Goal: Communication & Community: Share content

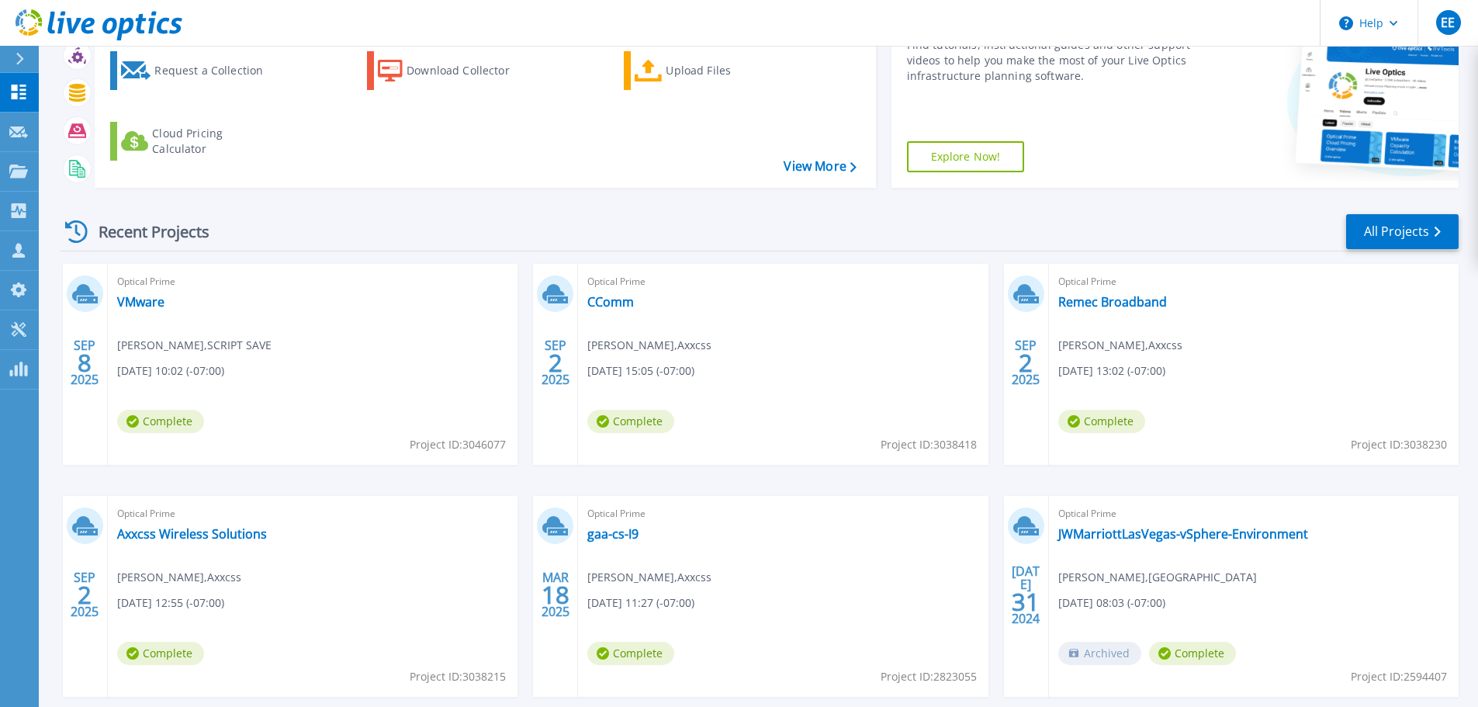
scroll to position [155, 0]
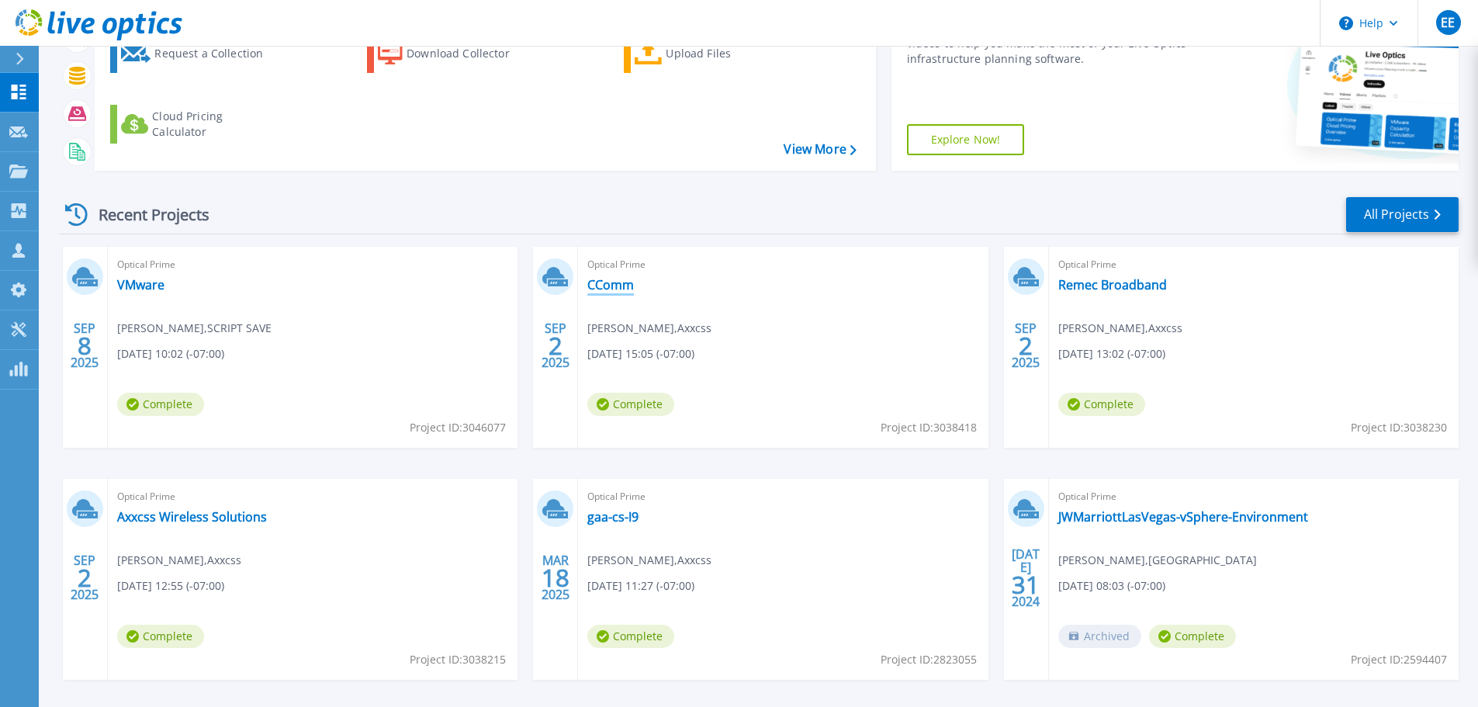
click at [621, 286] on link "CComm" at bounding box center [610, 285] width 47 height 16
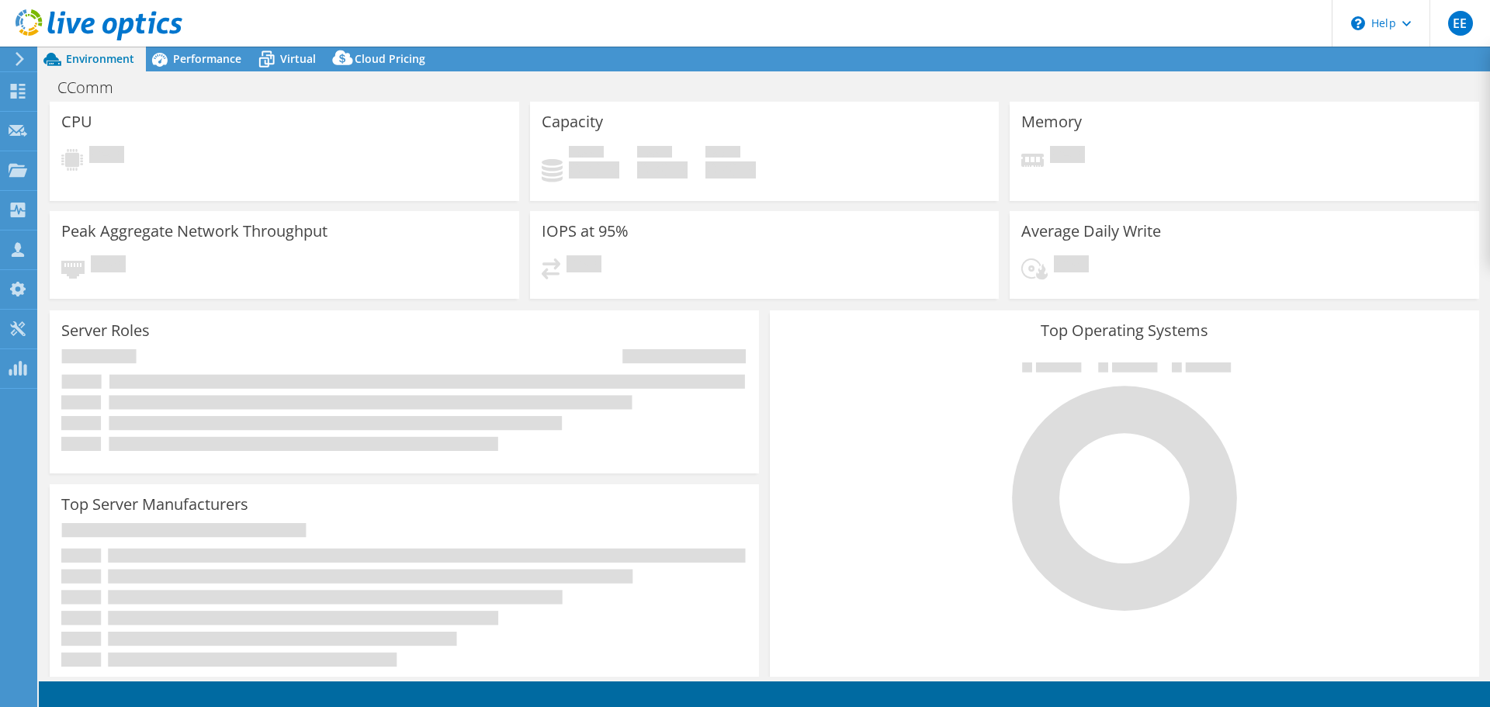
select select "USD"
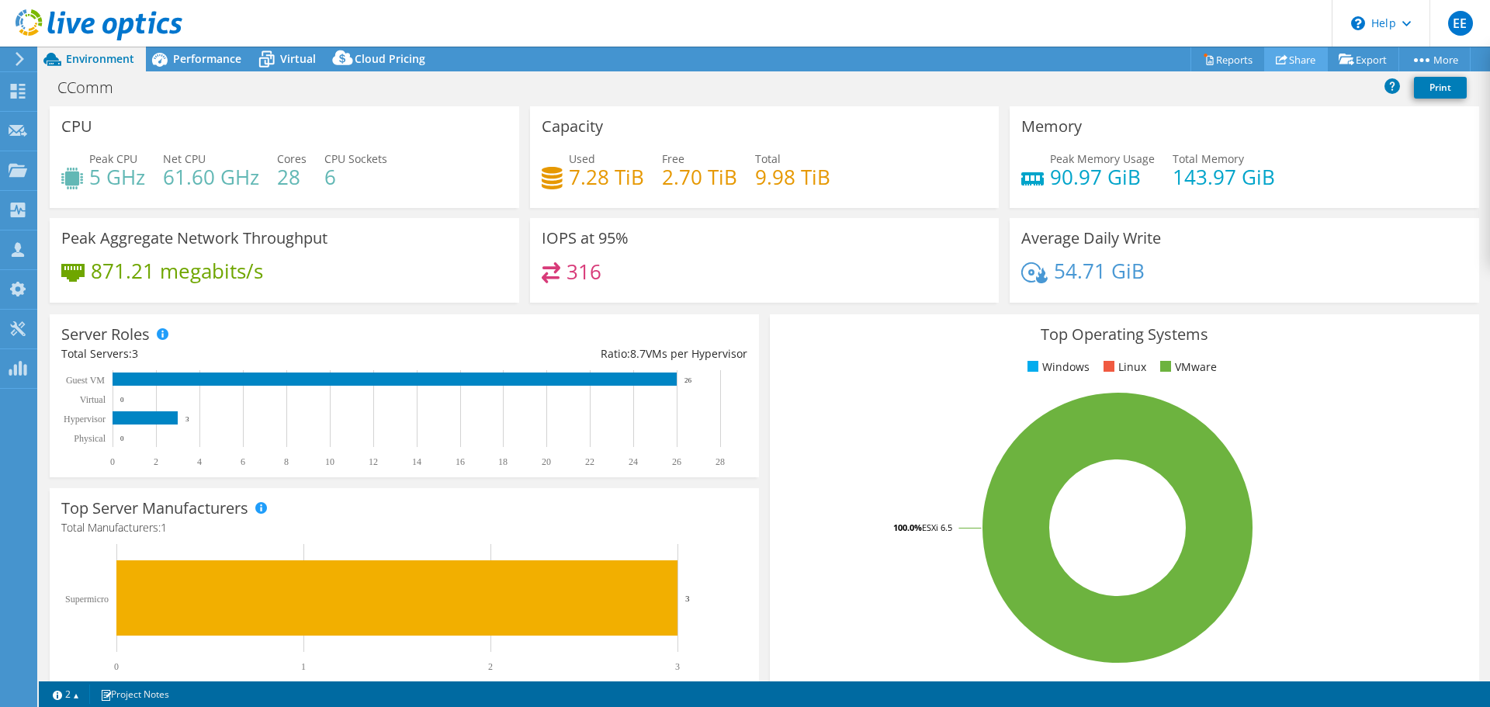
click at [1293, 63] on link "Share" at bounding box center [1296, 59] width 64 height 24
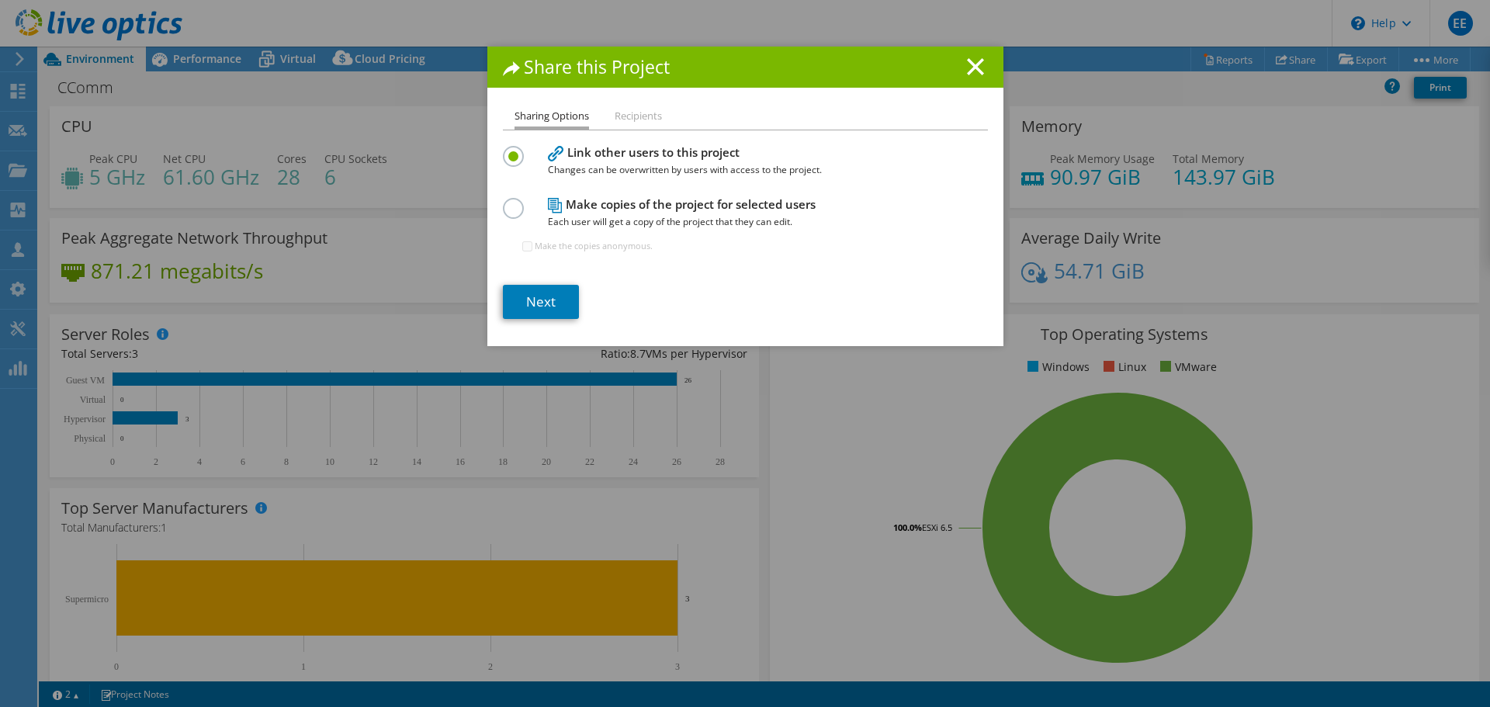
click at [506, 202] on label at bounding box center [516, 200] width 27 height 4
click at [0, 0] on input "radio" at bounding box center [0, 0] width 0 height 0
click at [538, 303] on link "Next" at bounding box center [541, 302] width 76 height 34
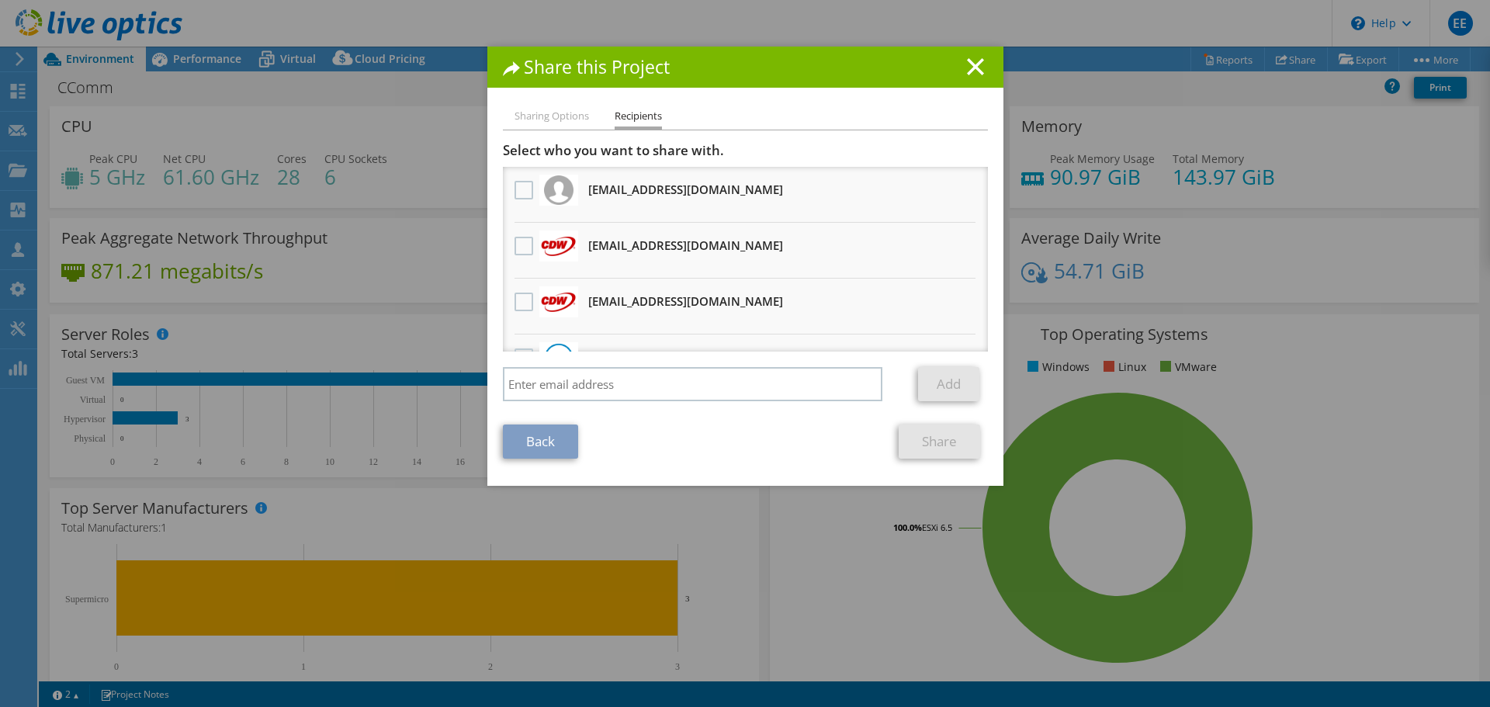
click at [615, 248] on h3 "spenbat@cdw.com Will receive an anonymous copy" at bounding box center [685, 245] width 195 height 25
click at [523, 247] on label at bounding box center [525, 246] width 22 height 19
click at [0, 0] on input "checkbox" at bounding box center [0, 0] width 0 height 0
click at [928, 447] on link "Share" at bounding box center [938, 441] width 81 height 34
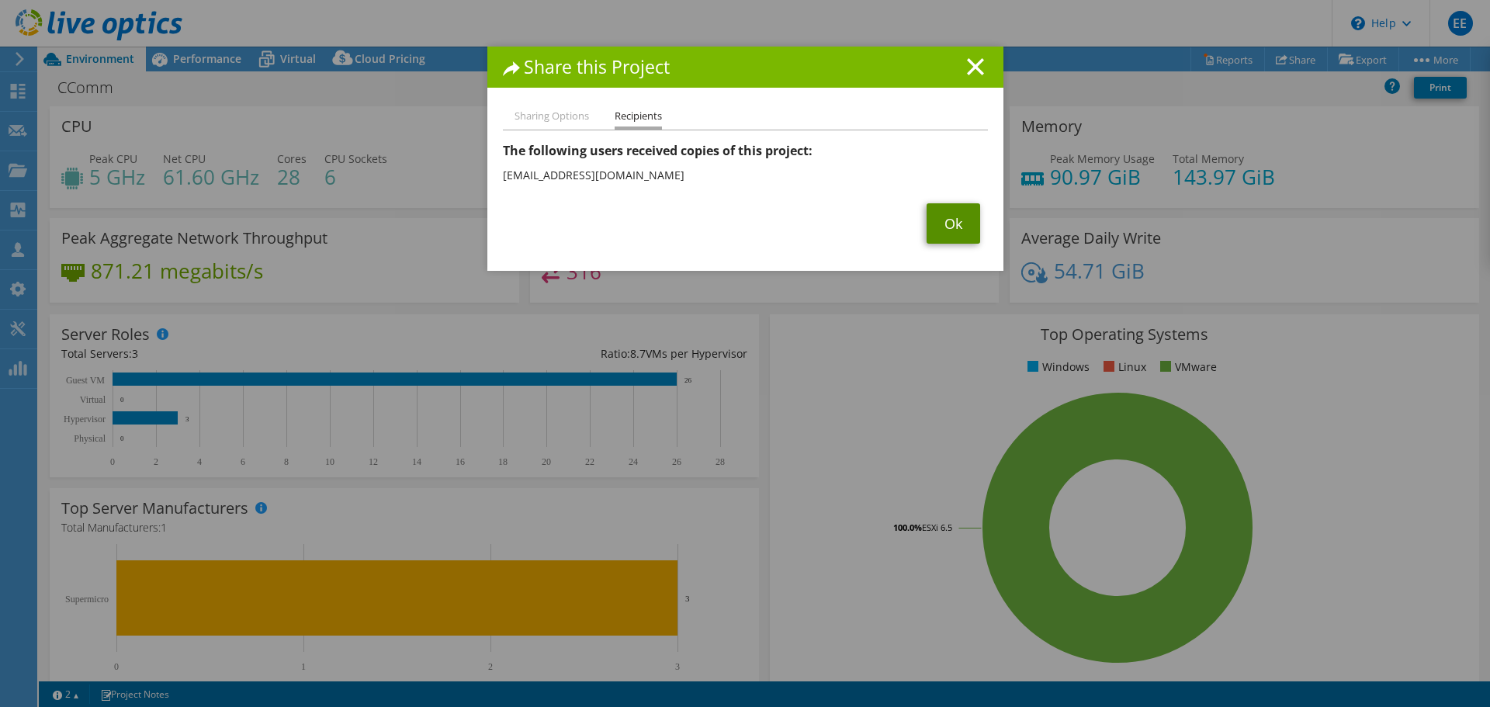
click at [944, 223] on link "Ok" at bounding box center [953, 223] width 54 height 40
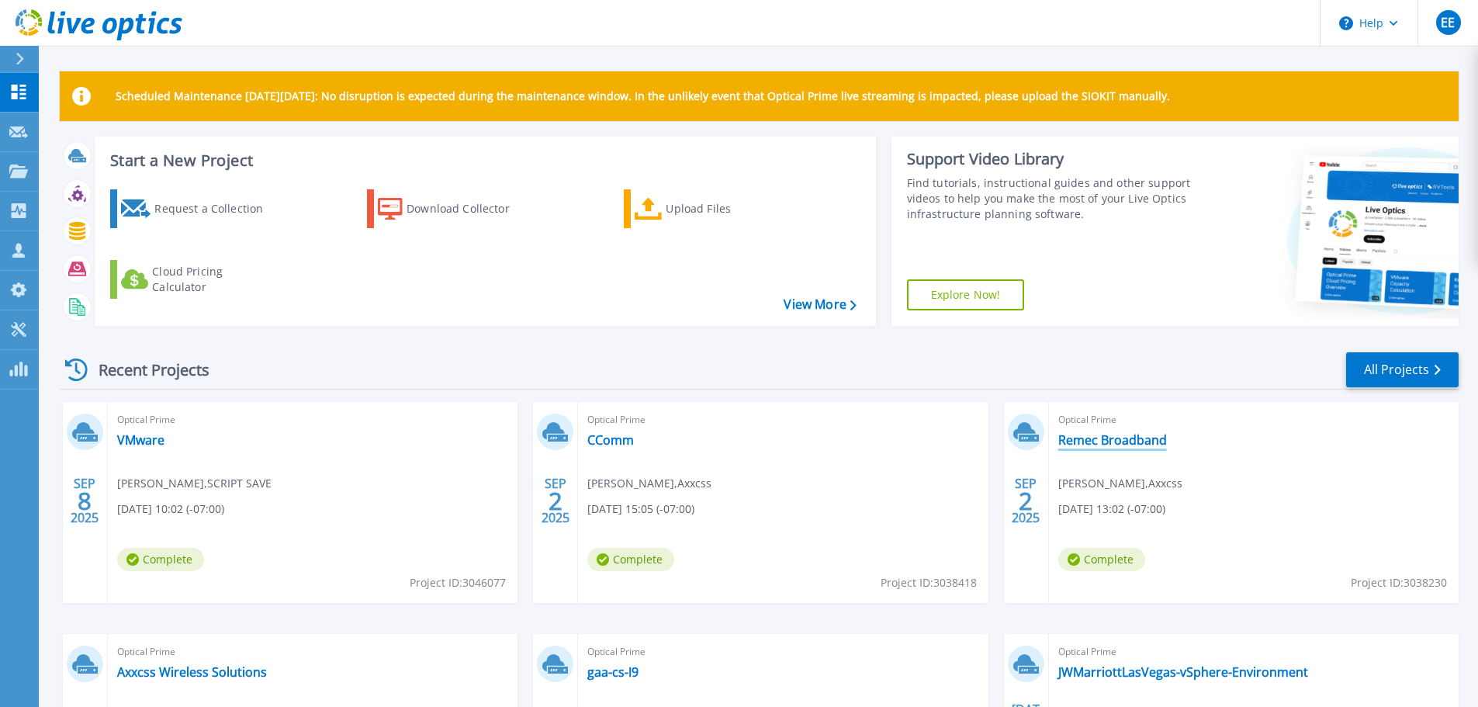
click at [1079, 440] on link "Remec Broadband" at bounding box center [1112, 440] width 109 height 16
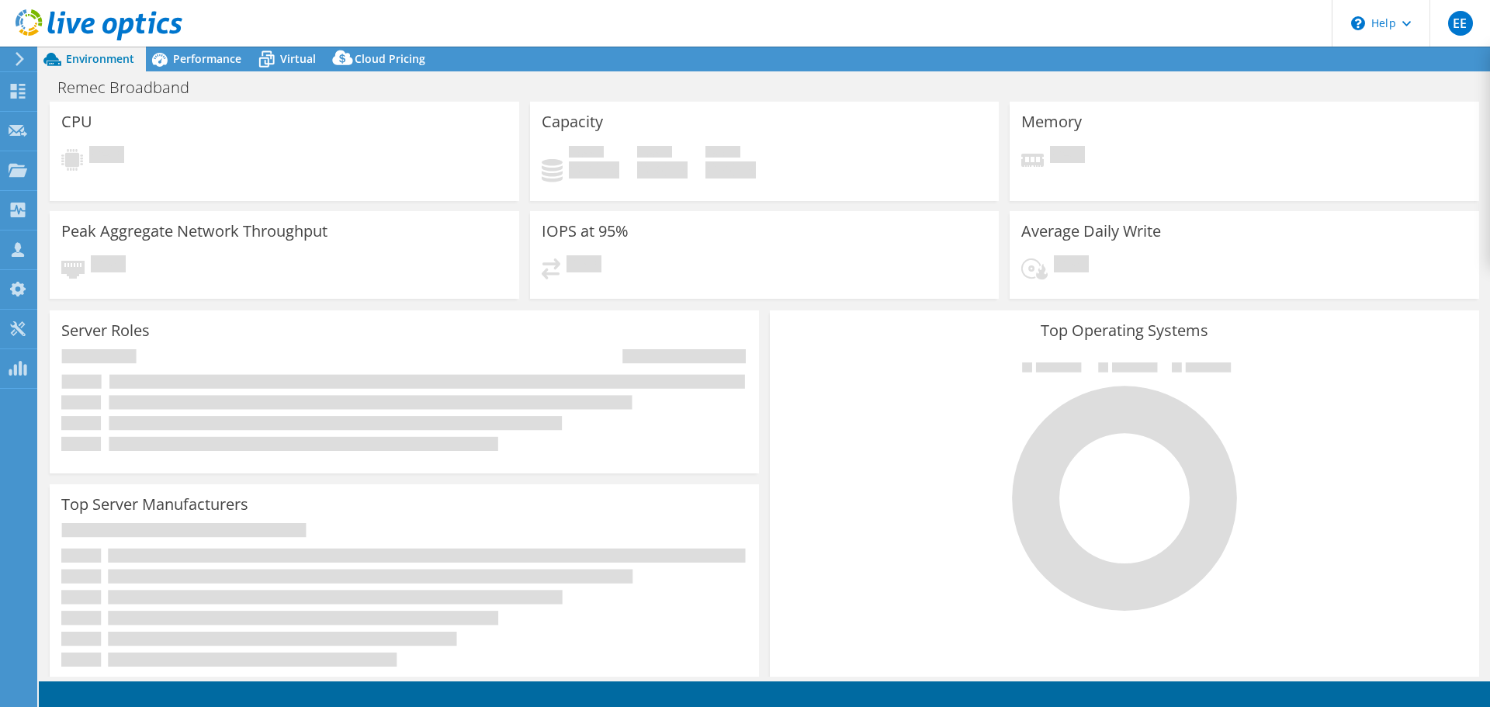
select select "USD"
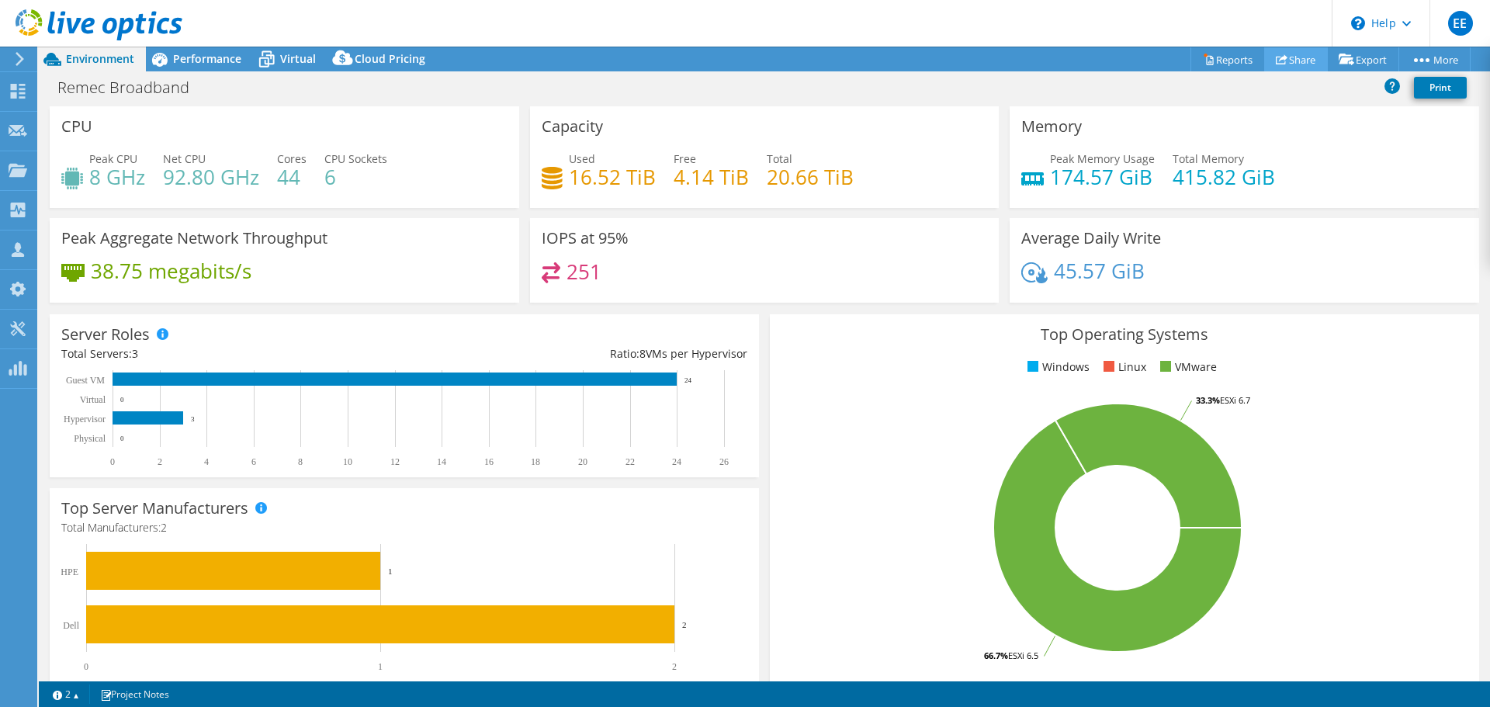
click at [1287, 60] on link "Share" at bounding box center [1296, 59] width 64 height 24
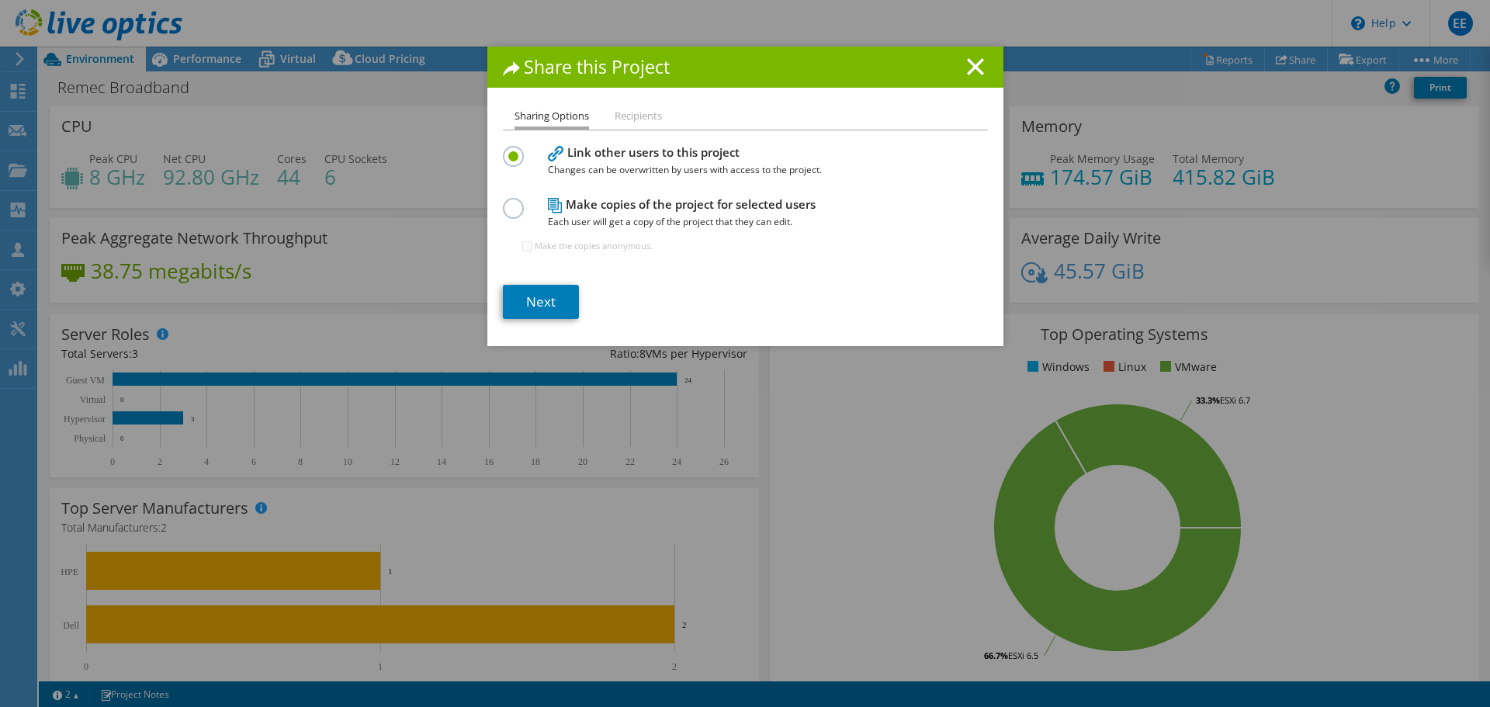
click at [507, 202] on label at bounding box center [516, 200] width 27 height 4
click at [0, 0] on input "radio" at bounding box center [0, 0] width 0 height 0
click at [518, 310] on link "Next" at bounding box center [541, 302] width 76 height 34
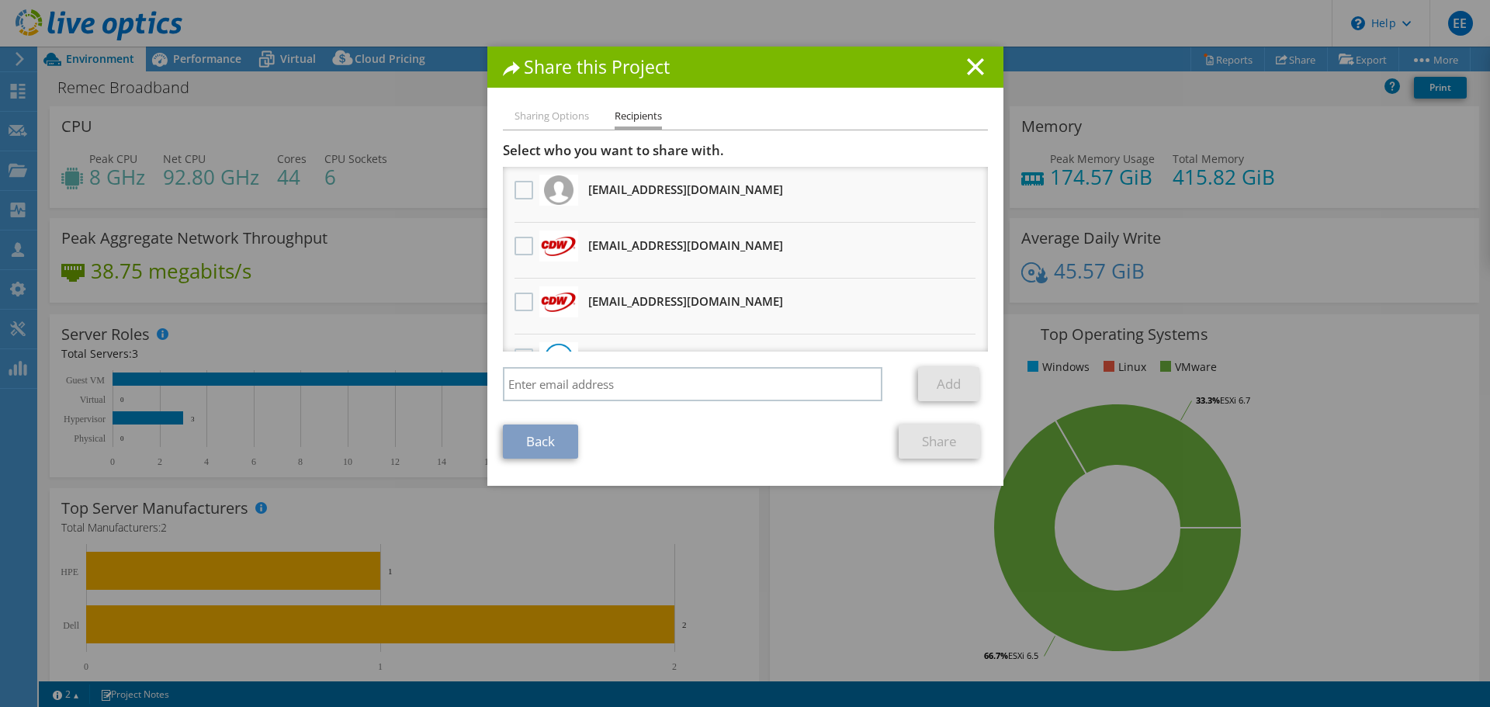
click at [593, 253] on h3 "spenbat@cdw.com Will receive an anonymous copy" at bounding box center [685, 245] width 195 height 25
click at [520, 251] on label at bounding box center [525, 246] width 22 height 19
click at [0, 0] on input "checkbox" at bounding box center [0, 0] width 0 height 0
click at [947, 448] on link "Share" at bounding box center [938, 441] width 81 height 34
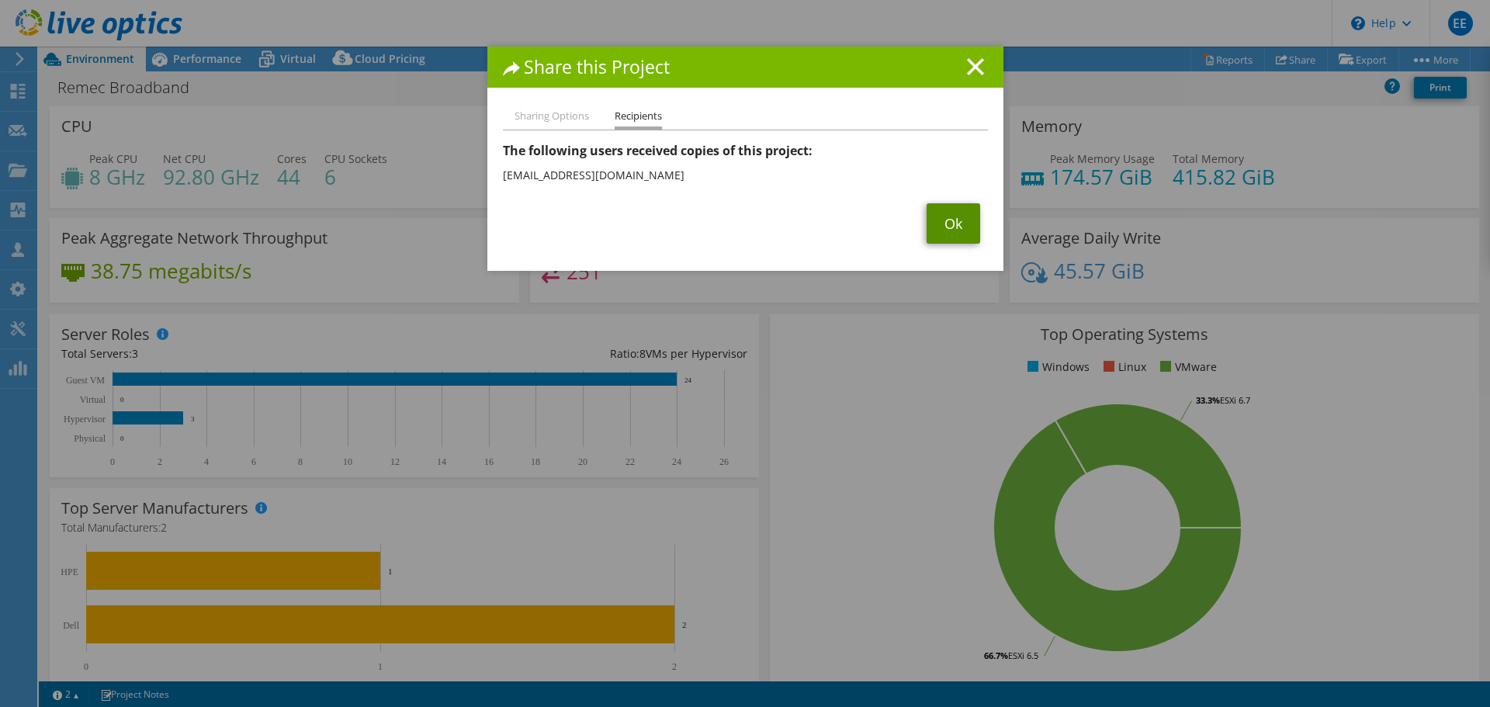
click at [948, 223] on link "Ok" at bounding box center [953, 223] width 54 height 40
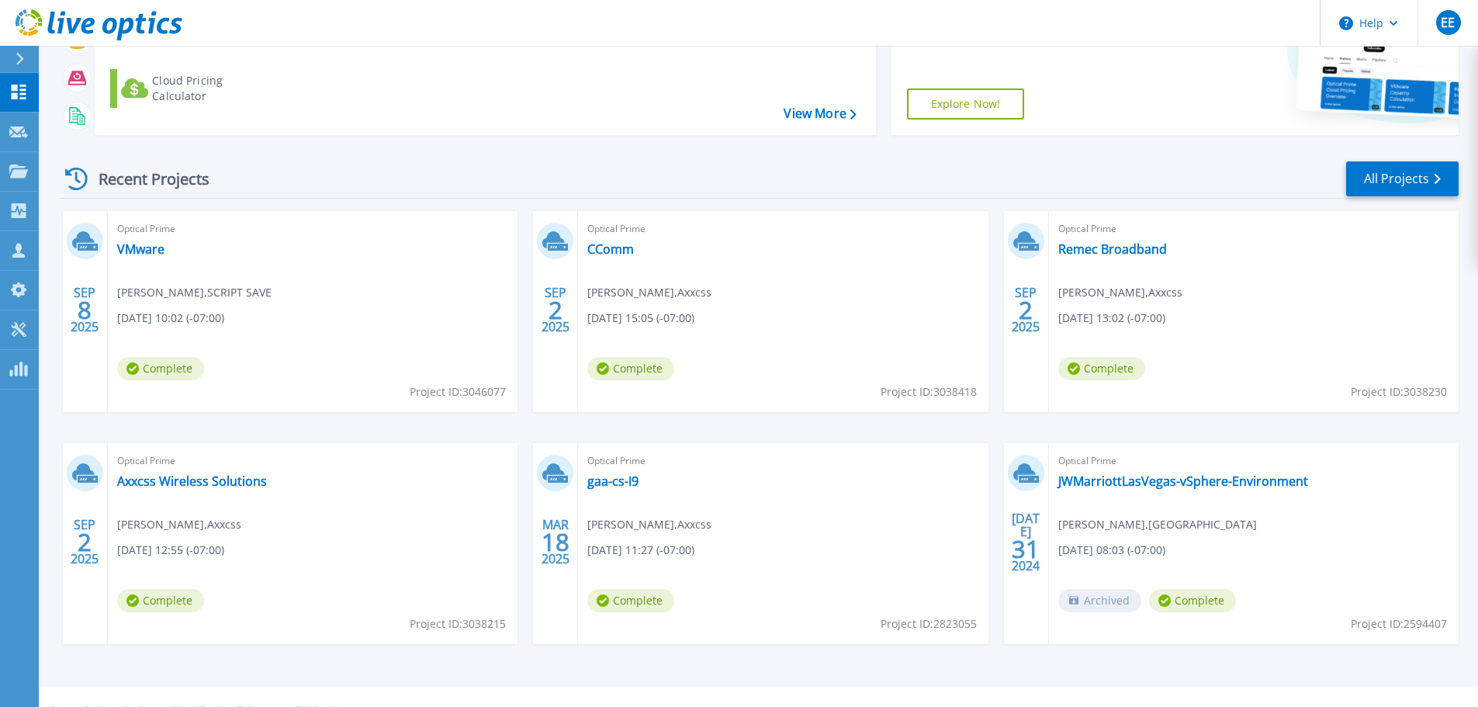
scroll to position [218, 0]
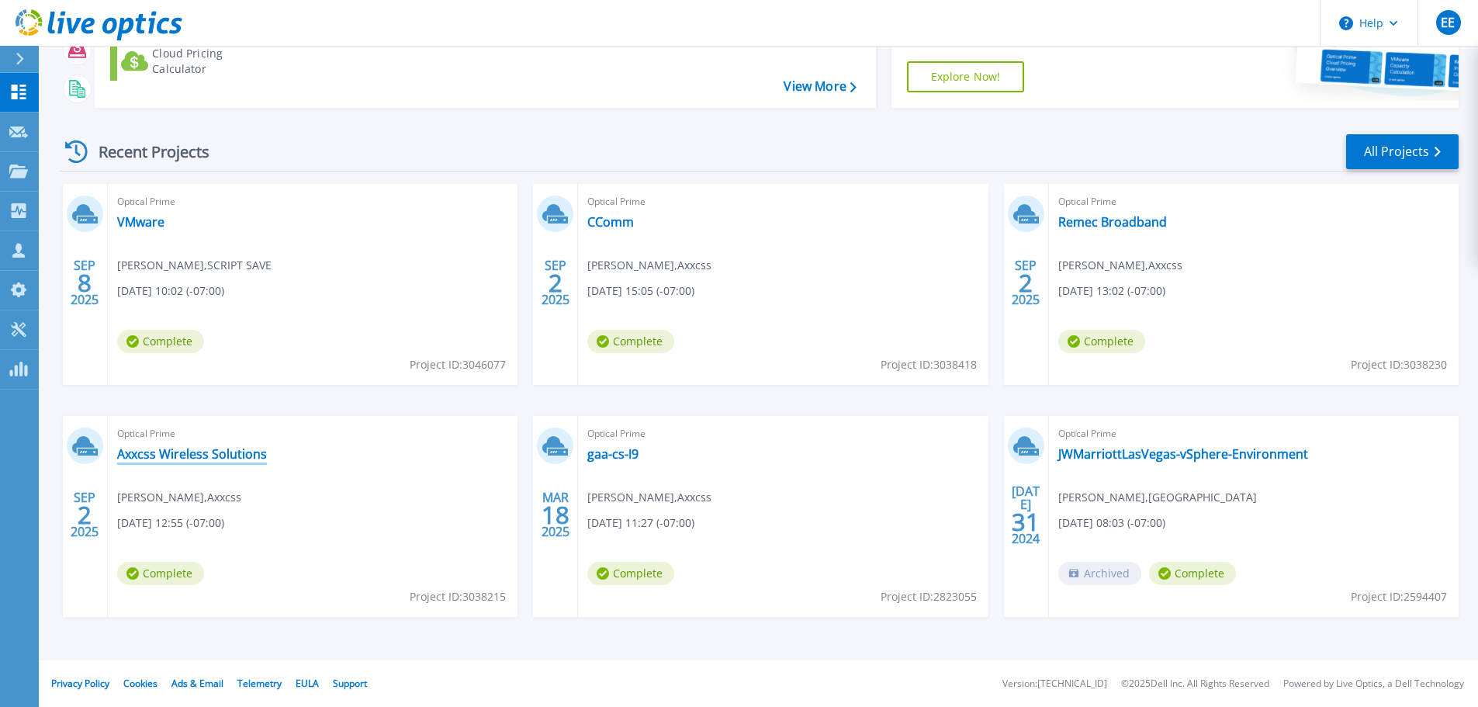
click at [192, 457] on link "Axxcss Wireless Solutions" at bounding box center [192, 454] width 150 height 16
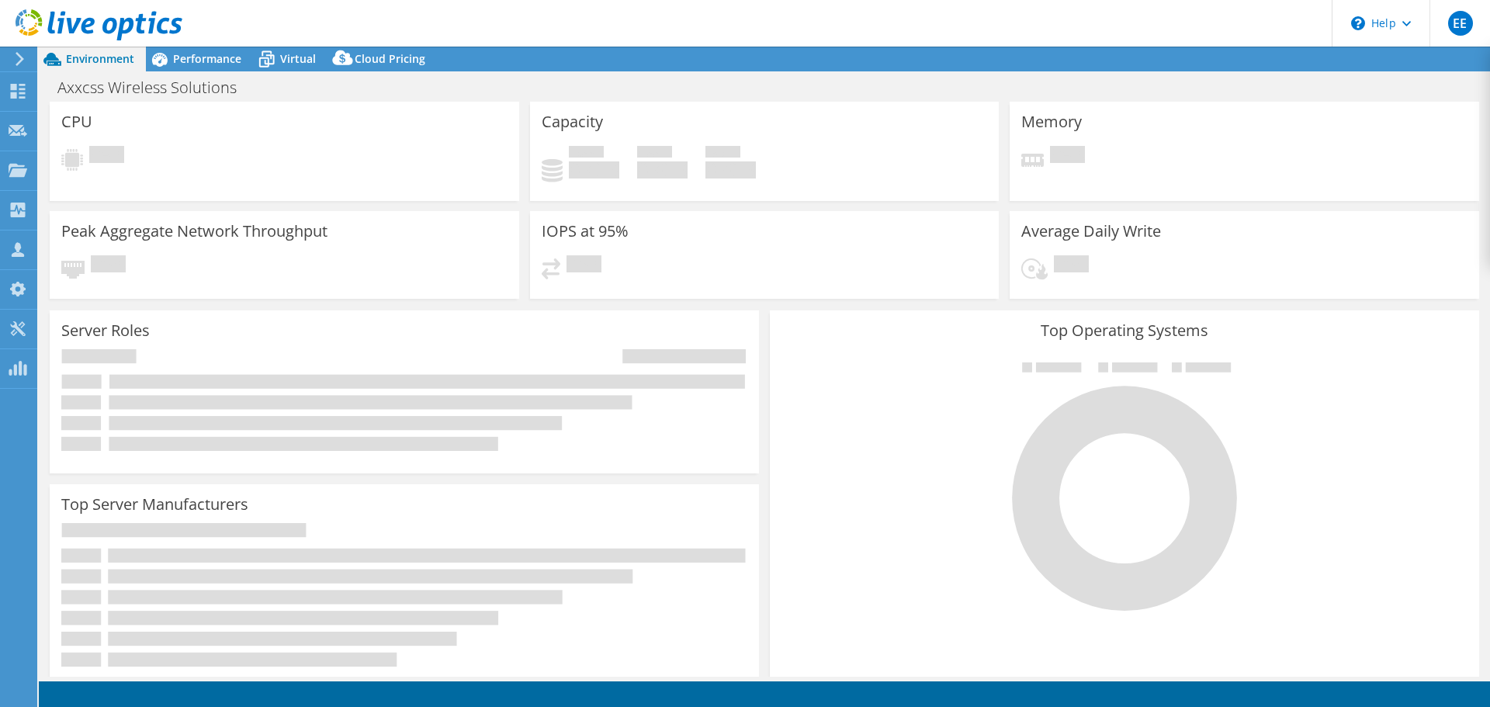
select select "USD"
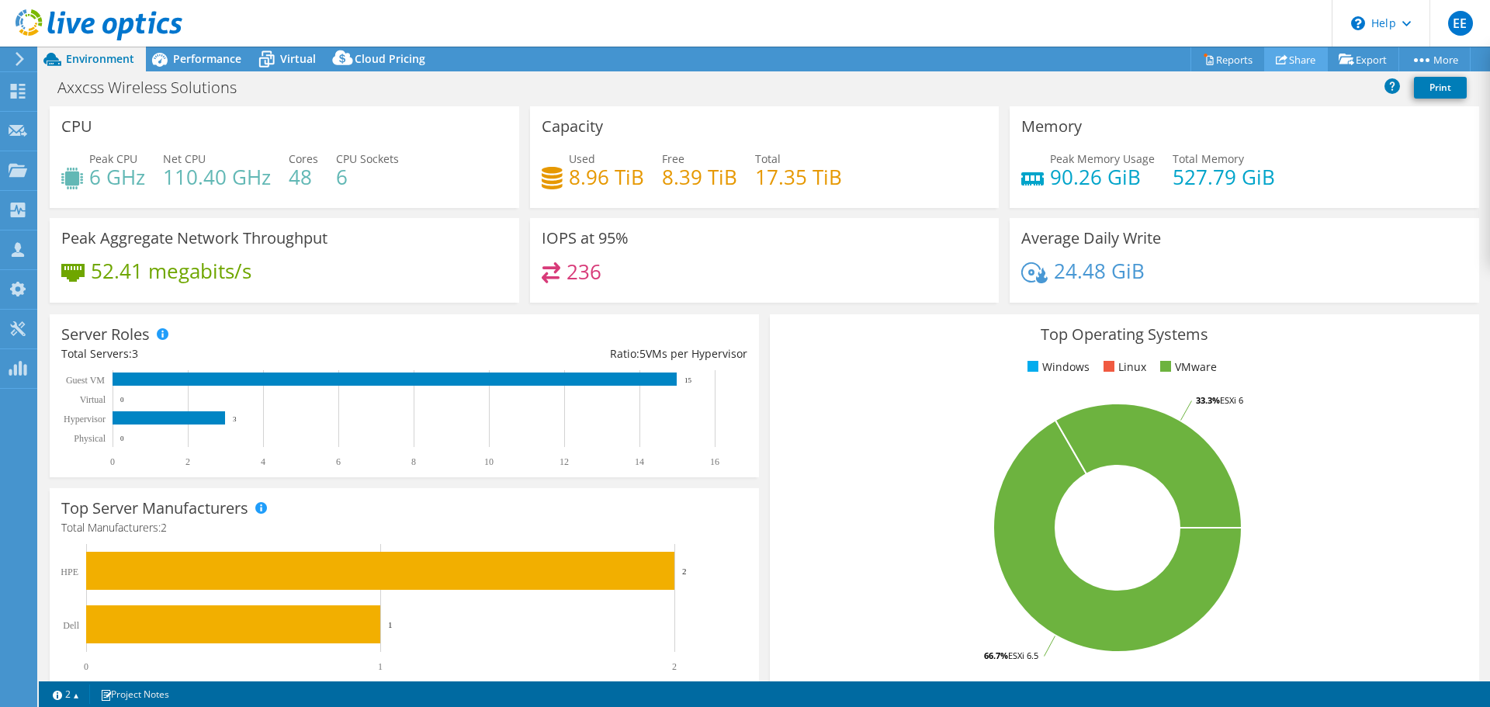
click at [1287, 63] on link "Share" at bounding box center [1296, 59] width 64 height 24
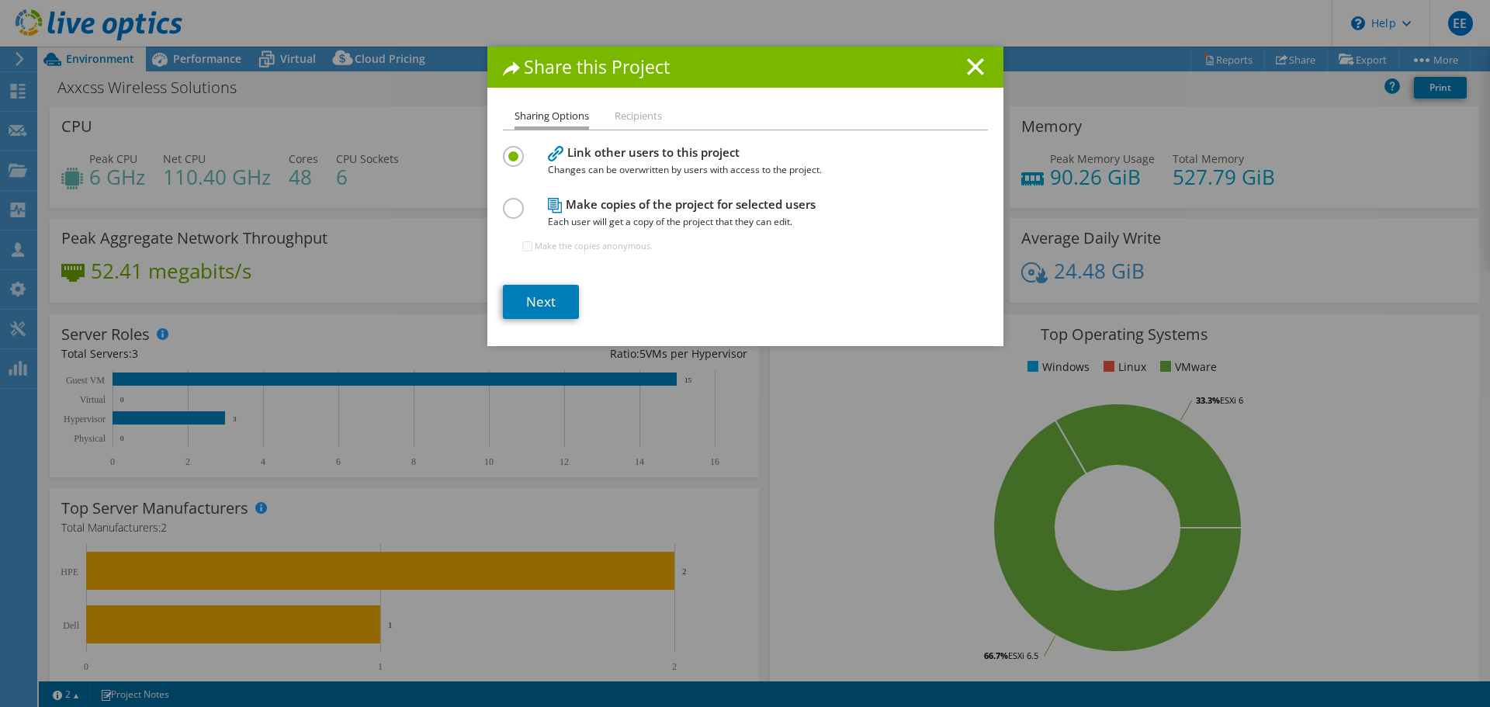
click at [516, 202] on label at bounding box center [516, 200] width 27 height 4
click at [0, 0] on input "radio" at bounding box center [0, 0] width 0 height 0
click at [540, 303] on link "Next" at bounding box center [541, 302] width 76 height 34
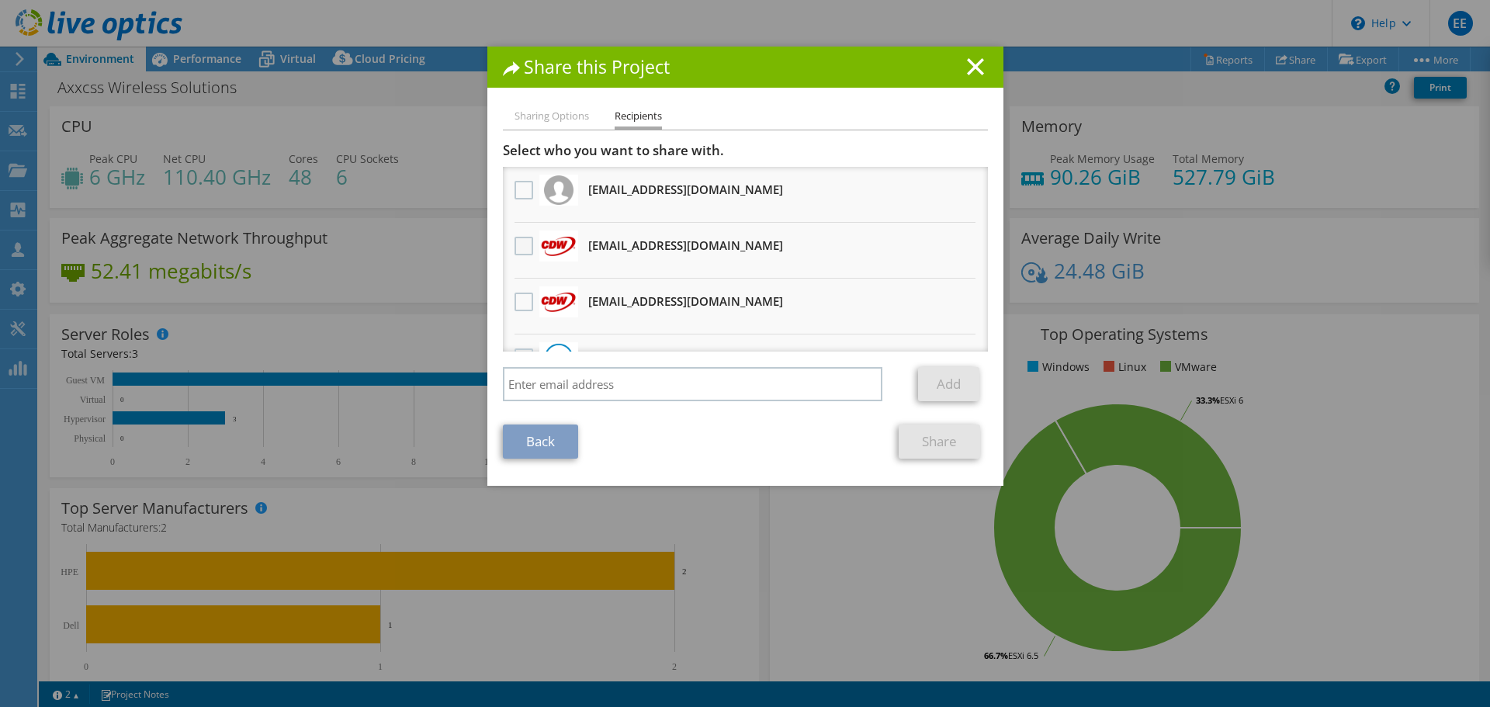
click at [523, 242] on label at bounding box center [525, 246] width 22 height 19
click at [0, 0] on input "checkbox" at bounding box center [0, 0] width 0 height 0
click at [926, 451] on link "Share" at bounding box center [938, 441] width 81 height 34
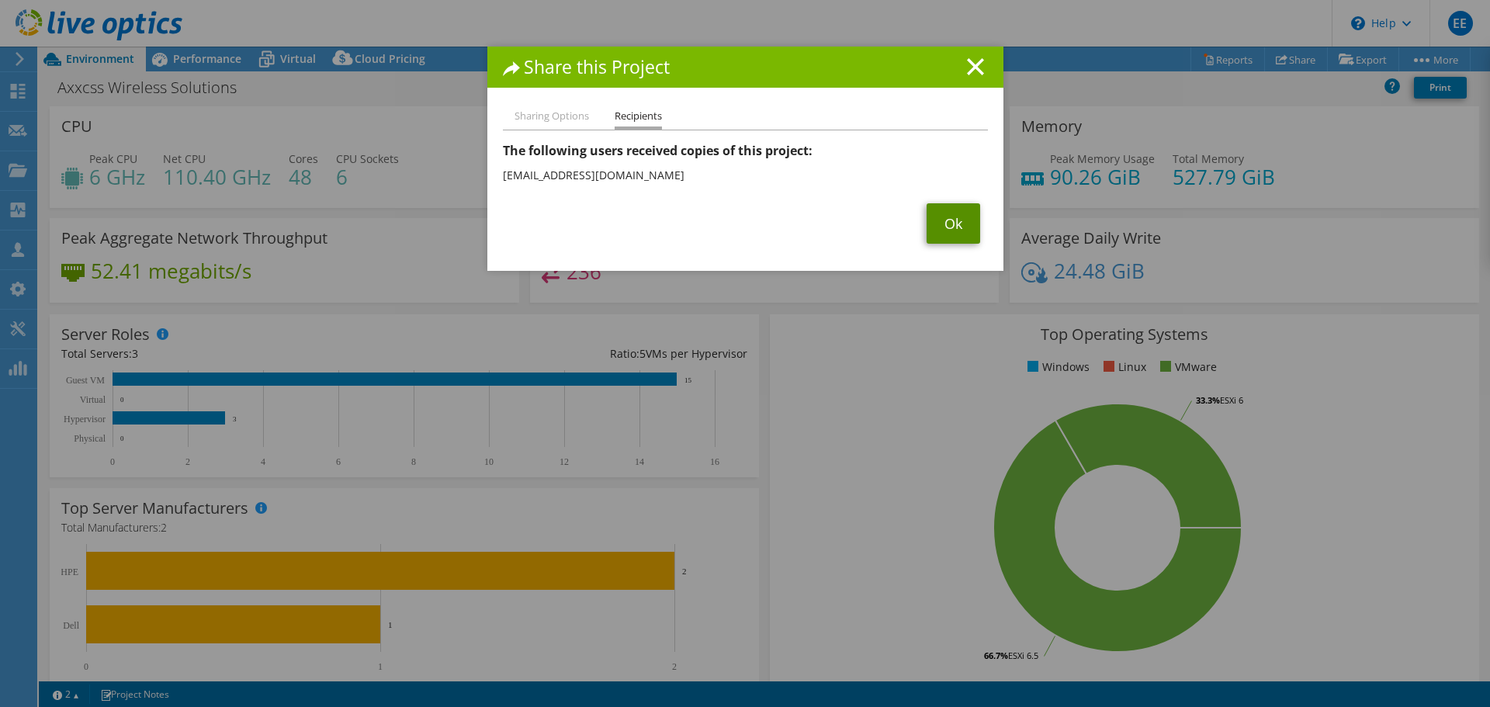
click at [959, 222] on link "Ok" at bounding box center [953, 223] width 54 height 40
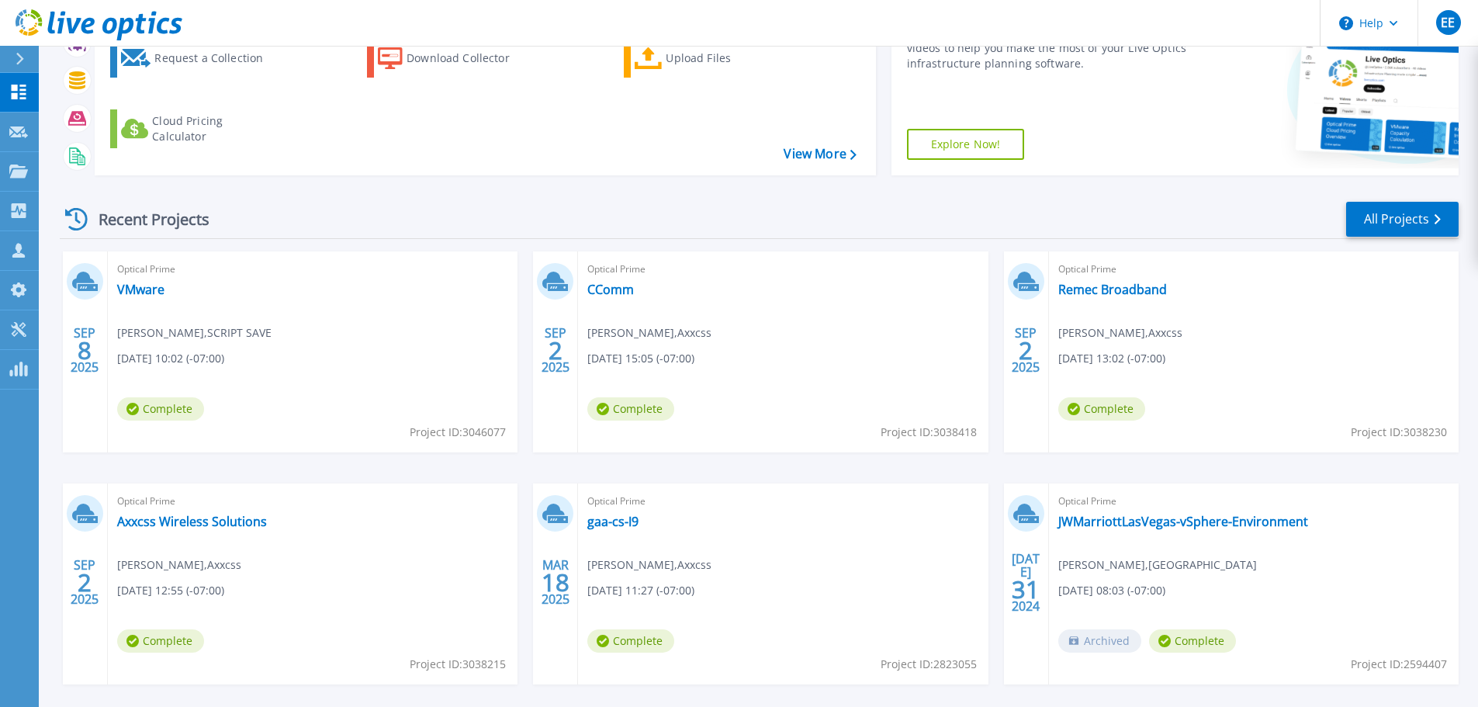
scroll to position [218, 0]
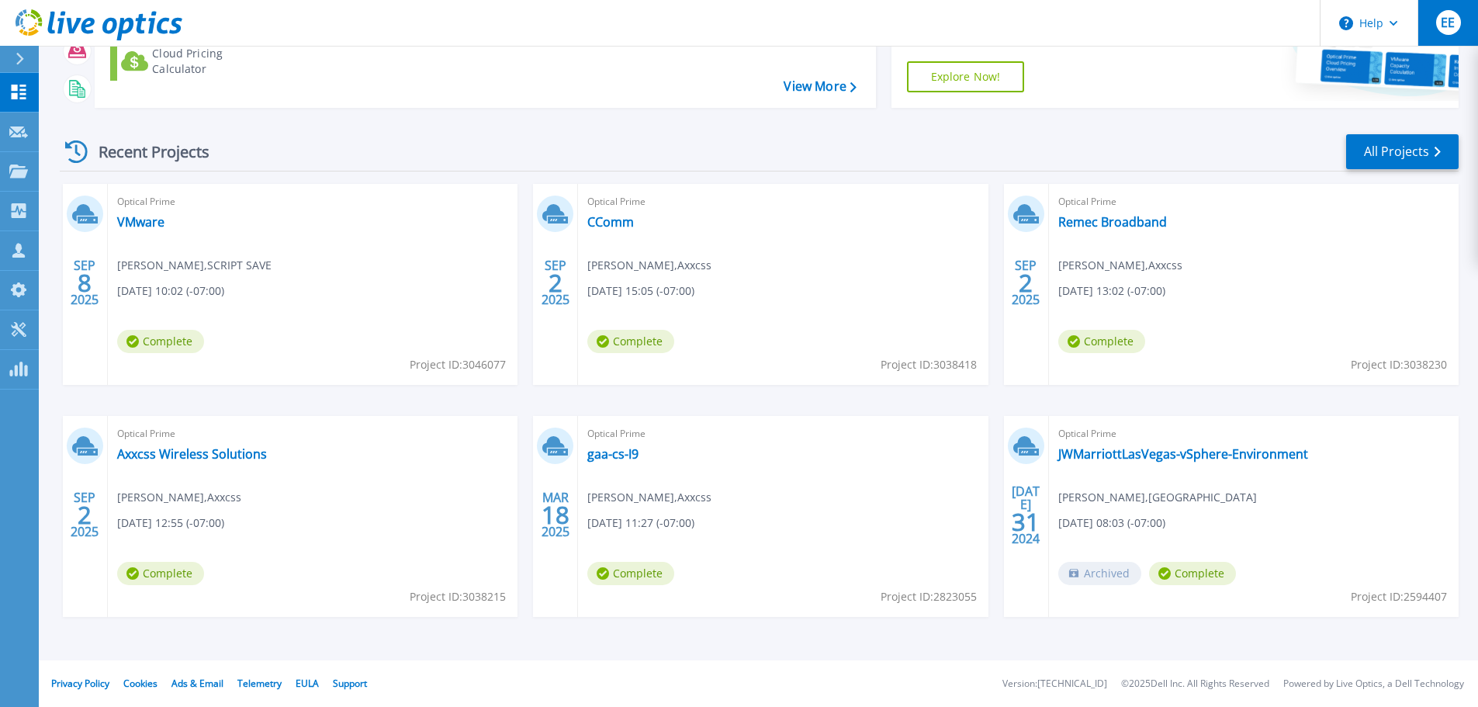
click at [1458, 17] on div "EE" at bounding box center [1448, 22] width 25 height 25
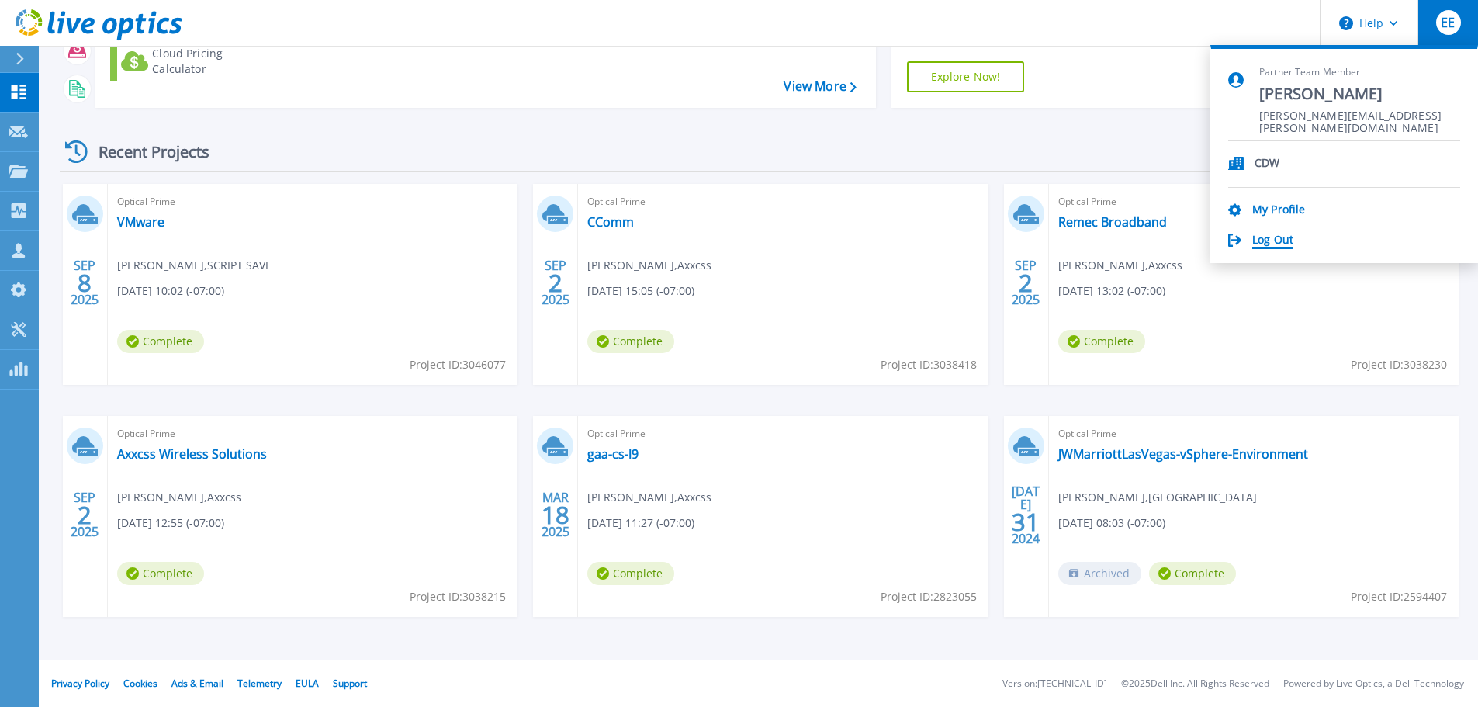
drag, startPoint x: 1282, startPoint y: 239, endPoint x: 1291, endPoint y: 233, distance: 11.2
click at [1282, 238] on link "Log Out" at bounding box center [1272, 241] width 41 height 15
